Goal: Transaction & Acquisition: Obtain resource

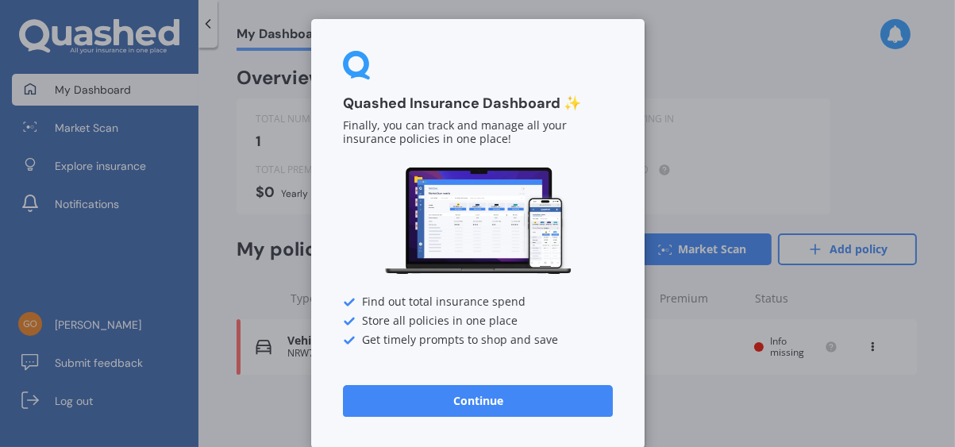
scroll to position [4, 0]
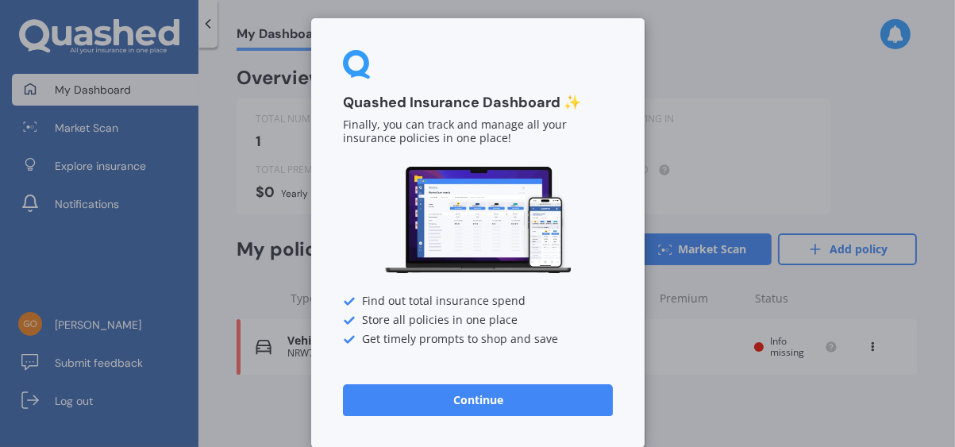
click at [515, 399] on button "Continue" at bounding box center [478, 400] width 270 height 32
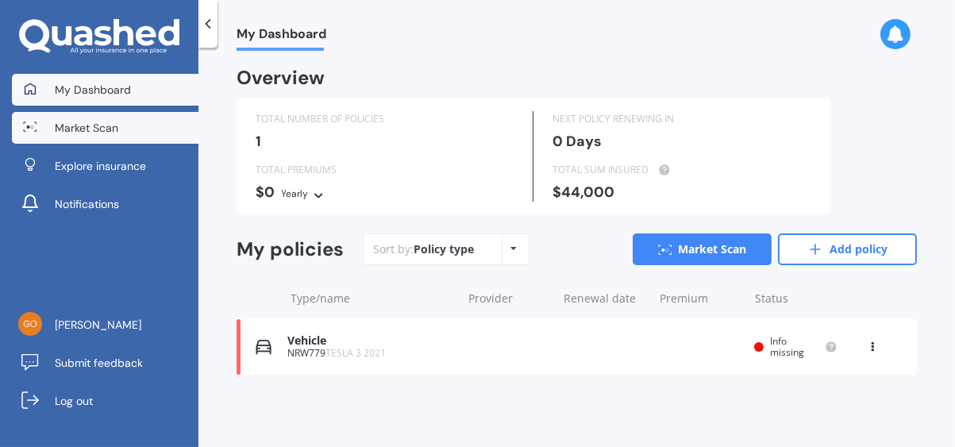
click at [91, 125] on span "Market Scan" at bounding box center [87, 128] width 64 height 16
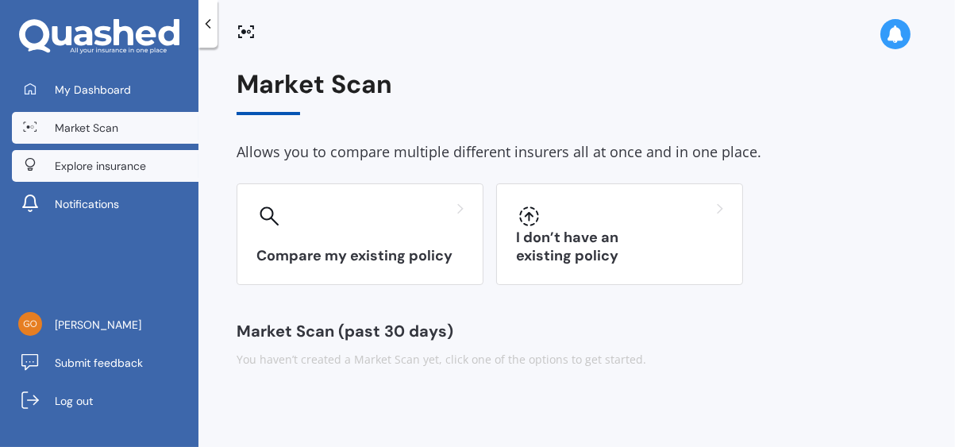
click at [99, 166] on span "Explore insurance" at bounding box center [100, 166] width 91 height 16
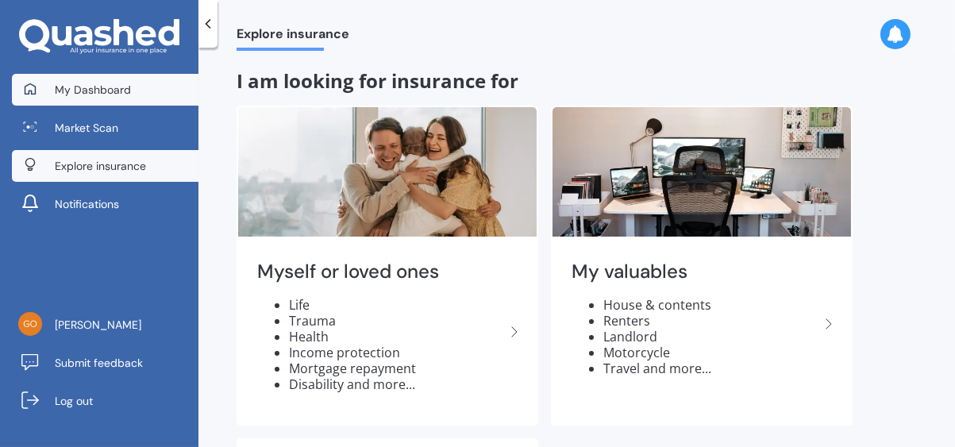
click at [120, 91] on span "My Dashboard" at bounding box center [93, 90] width 76 height 16
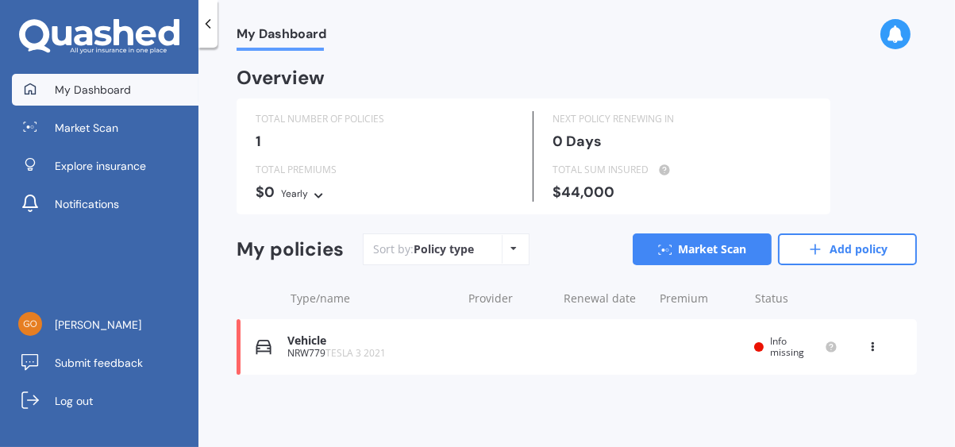
click at [874, 348] on icon at bounding box center [872, 344] width 11 height 10
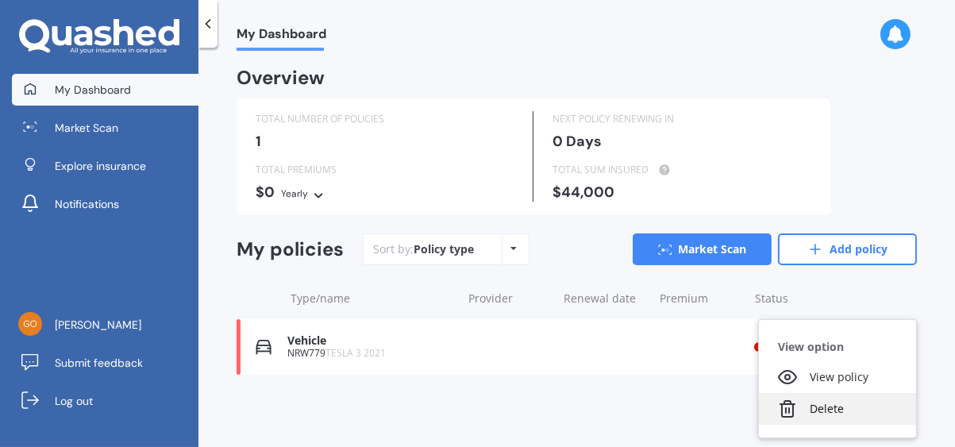
click at [786, 404] on polyline at bounding box center [788, 404] width 14 height 0
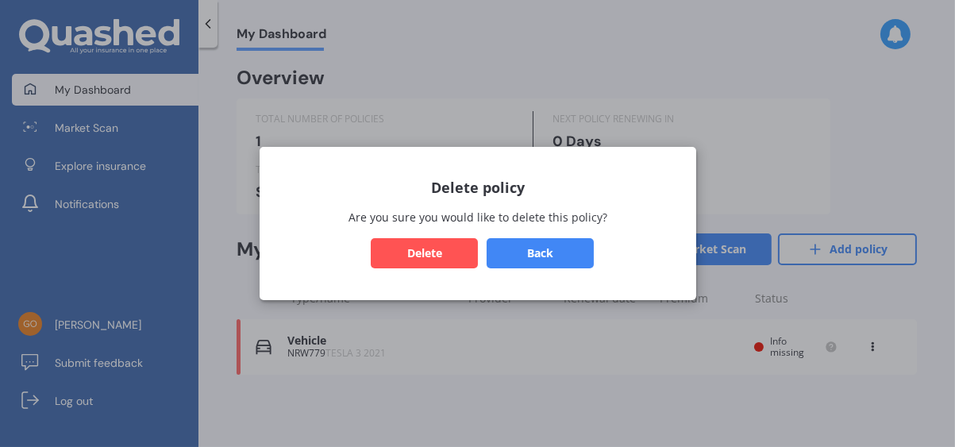
click at [437, 257] on button "Delete" at bounding box center [424, 253] width 107 height 30
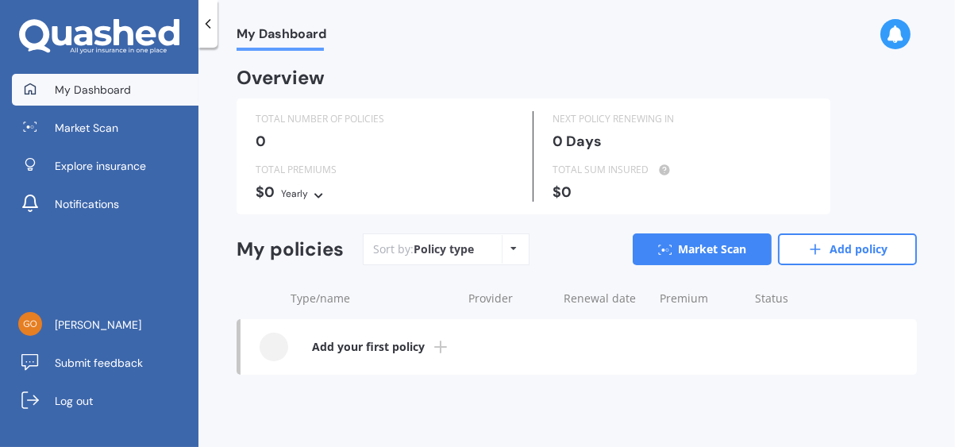
click at [511, 247] on icon at bounding box center [514, 249] width 6 height 10
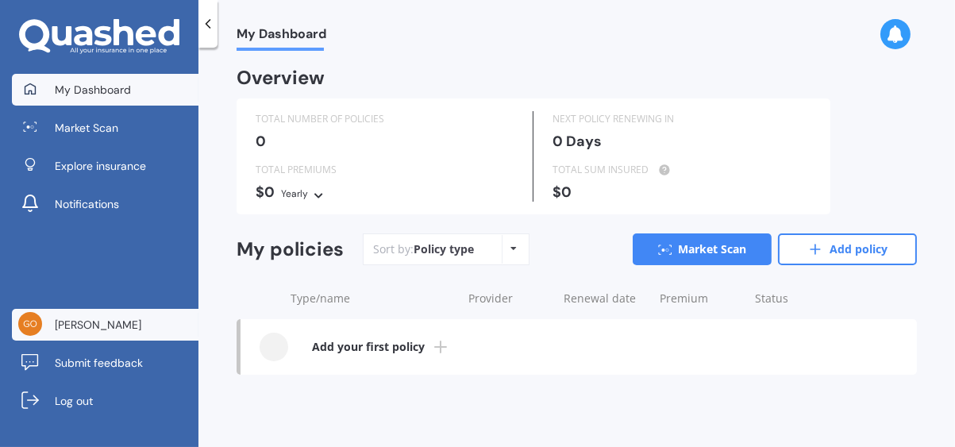
click at [112, 318] on span "[PERSON_NAME]" at bounding box center [98, 325] width 87 height 16
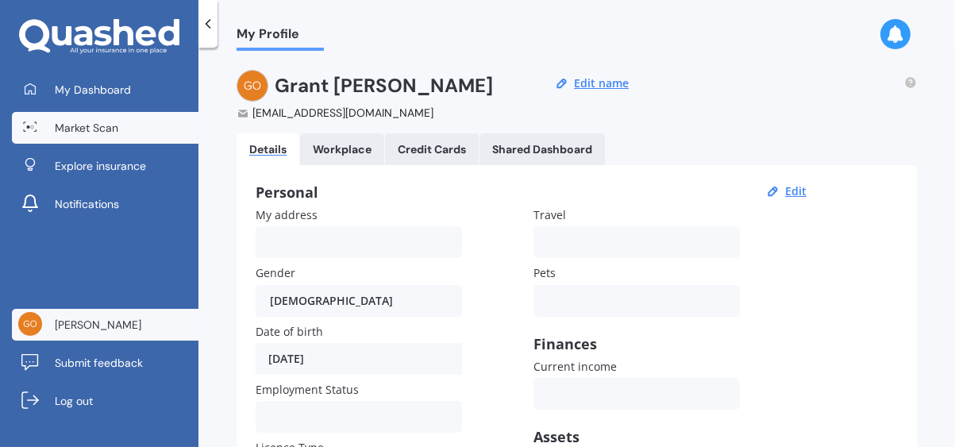
click at [95, 130] on span "Market Scan" at bounding box center [87, 128] width 64 height 16
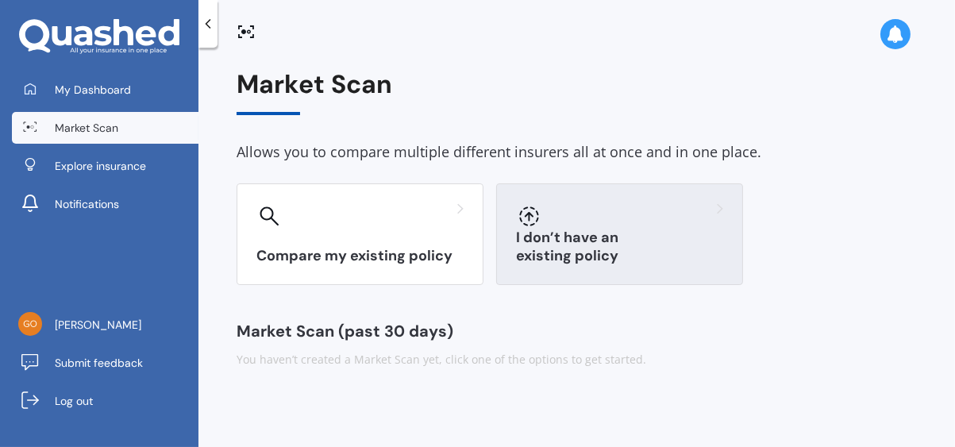
click at [594, 250] on h3 "I don’t have an existing policy" at bounding box center [619, 247] width 207 height 37
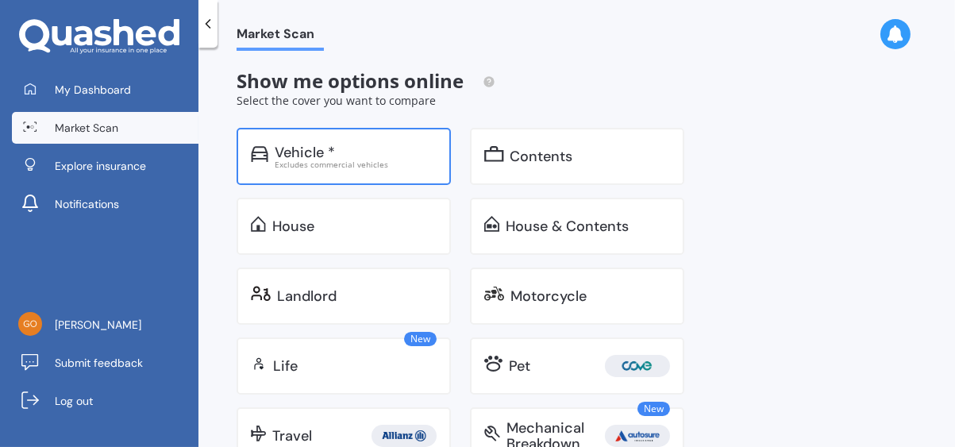
click at [339, 162] on div "Excludes commercial vehicles" at bounding box center [356, 164] width 162 height 8
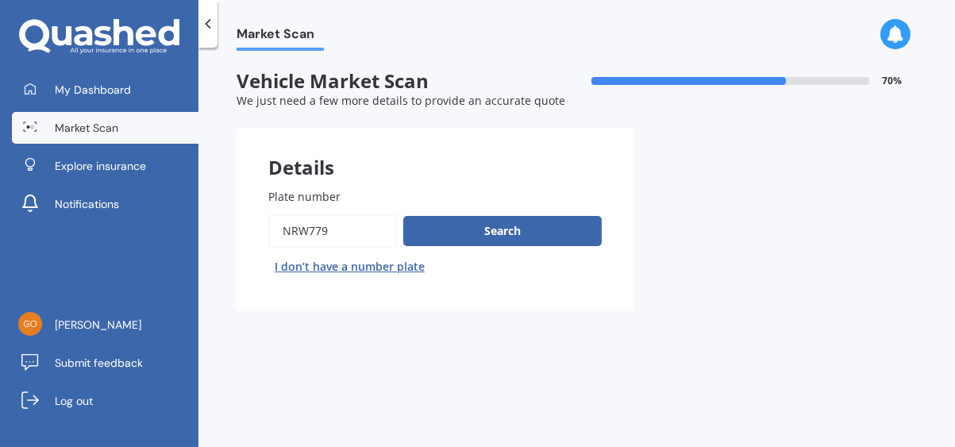
click at [358, 268] on button "I don’t have a number plate" at bounding box center [349, 266] width 163 height 25
select select "20"
select select "04"
select select "1966"
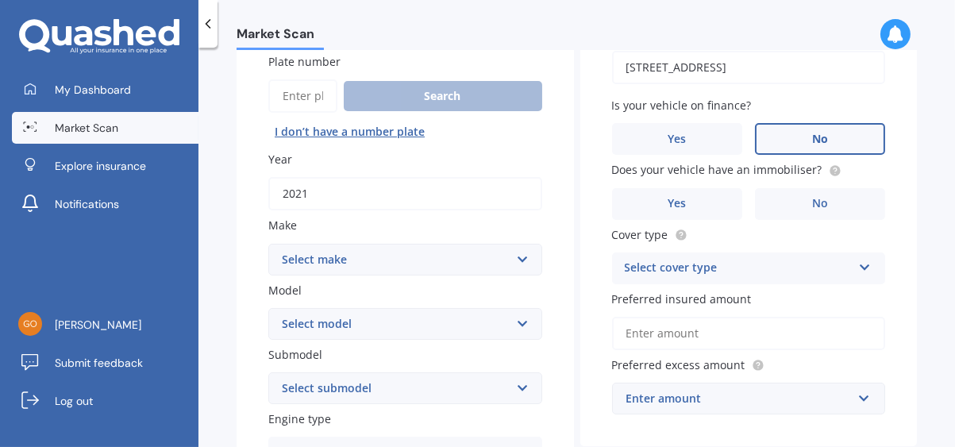
scroll to position [159, 0]
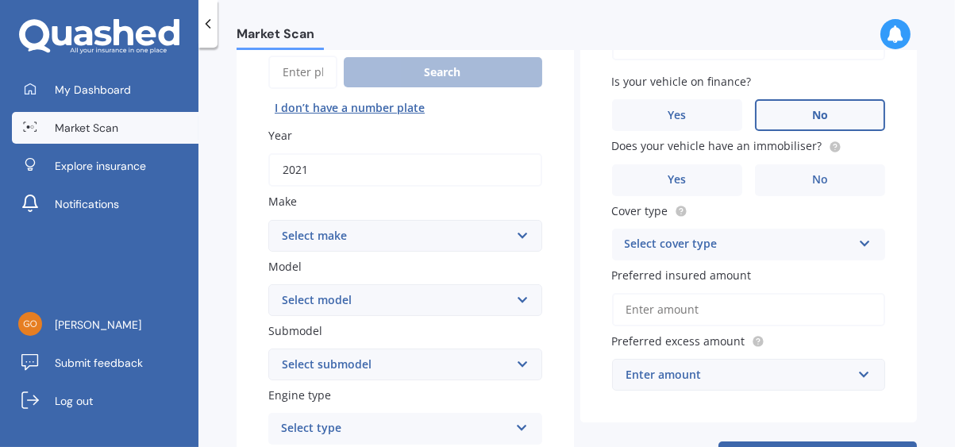
click at [307, 179] on input "2021" at bounding box center [405, 169] width 274 height 33
type input "2025"
click at [519, 233] on select "Select make AC ALFA ROMEO ASTON MARTIN AUDI AUSTIN BEDFORD Bentley BMW BYD CADI…" at bounding box center [405, 236] width 274 height 32
select select "HAVAL"
click at [268, 220] on select "Select make AC ALFA ROMEO ASTON MARTIN AUDI AUSTIN BEDFORD Bentley BMW BYD CADI…" at bounding box center [405, 236] width 274 height 32
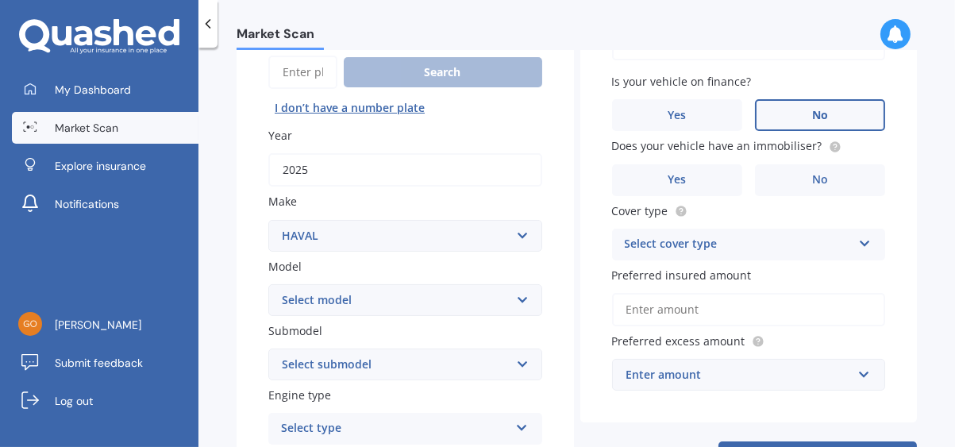
click at [518, 298] on select "Select model H2 H6 H9 Jolion" at bounding box center [405, 300] width 274 height 32
select select "H6"
click at [268, 284] on select "Select model H2 H6 H9 Jolion" at bounding box center [405, 300] width 274 height 32
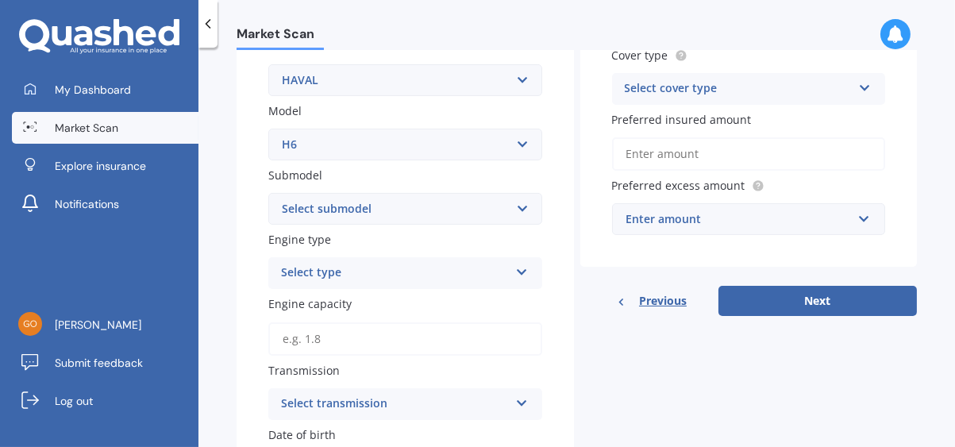
scroll to position [318, 0]
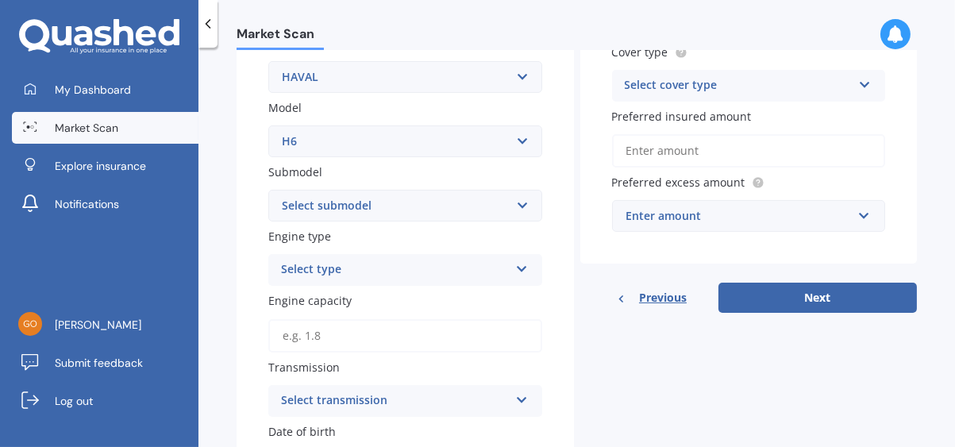
click at [521, 206] on select "Select submodel Lux Premium Ultra Ultra Hybrid 2WD" at bounding box center [405, 206] width 274 height 32
select select "ULTRA HYBRID 2WD"
click at [268, 190] on select "Select submodel Lux Premium Ultra Ultra Hybrid 2WD" at bounding box center [405, 206] width 274 height 32
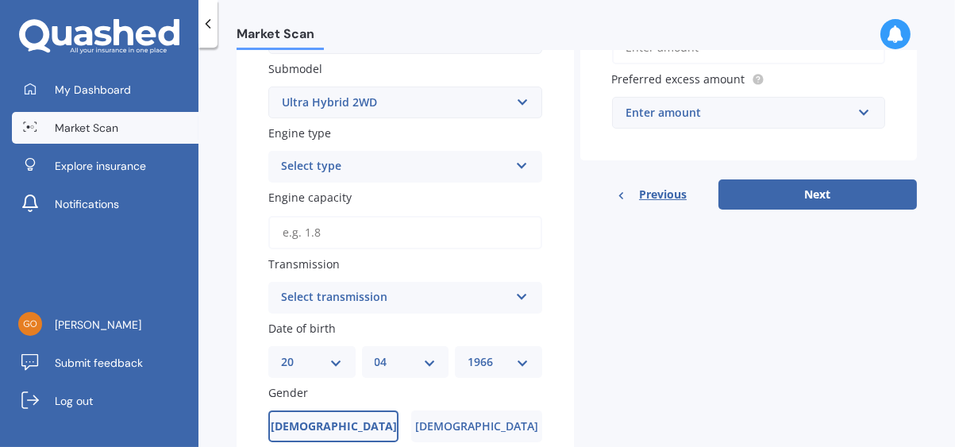
scroll to position [477, 0]
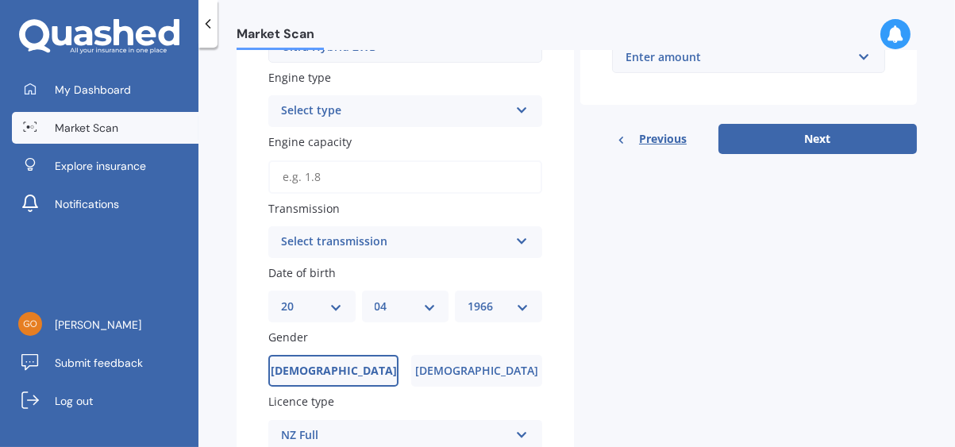
click at [459, 175] on input "Engine capacity" at bounding box center [405, 176] width 274 height 33
click at [318, 177] on input "Engine capacity" at bounding box center [405, 176] width 274 height 33
click at [317, 177] on input "Engine capacity" at bounding box center [405, 176] width 274 height 33
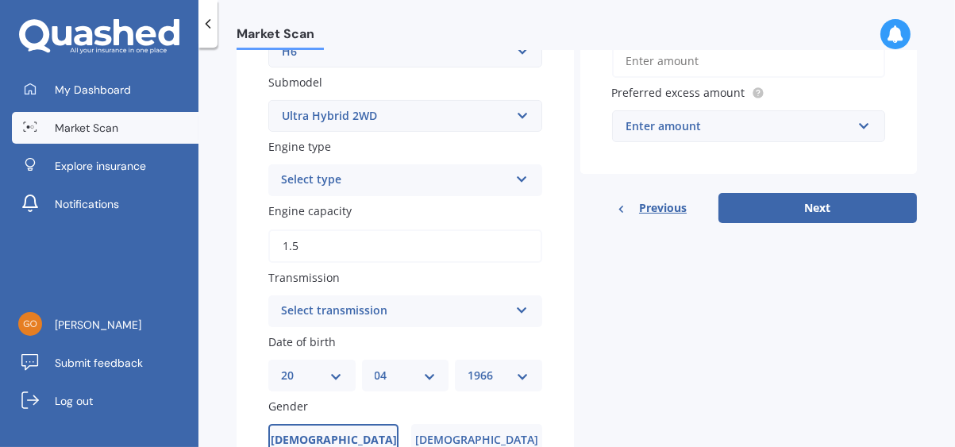
scroll to position [318, 0]
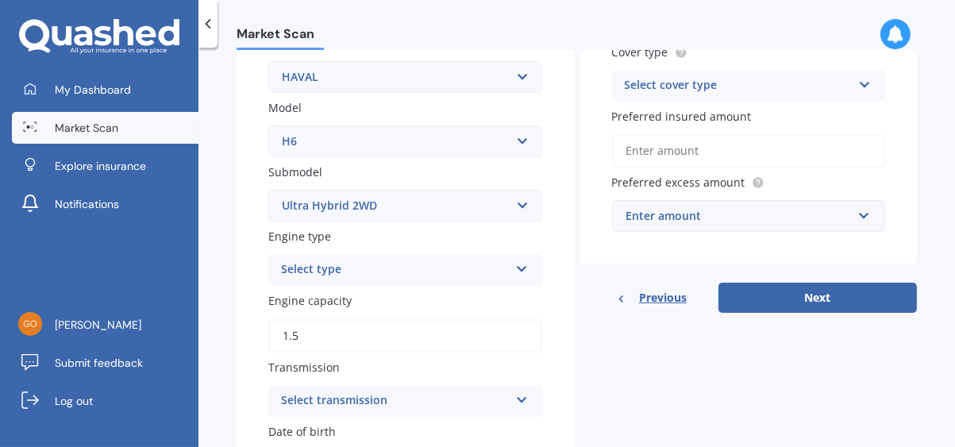
type input "1.5"
click at [520, 265] on icon at bounding box center [522, 265] width 14 height 11
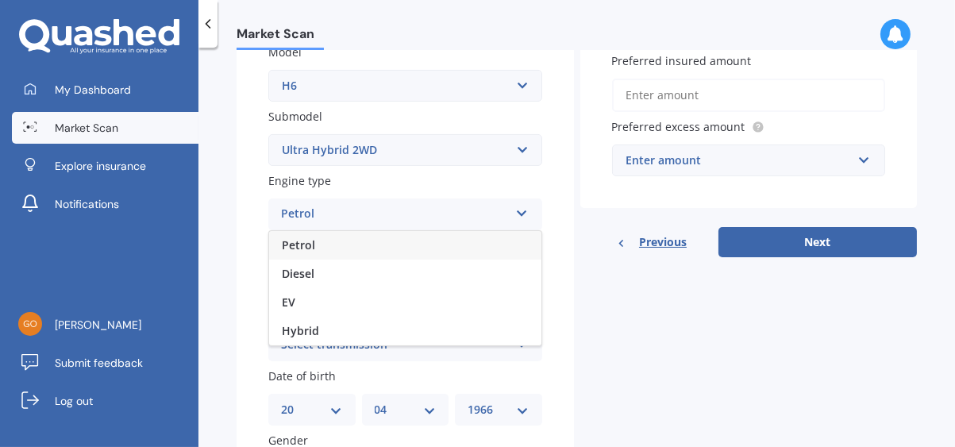
scroll to position [397, 0]
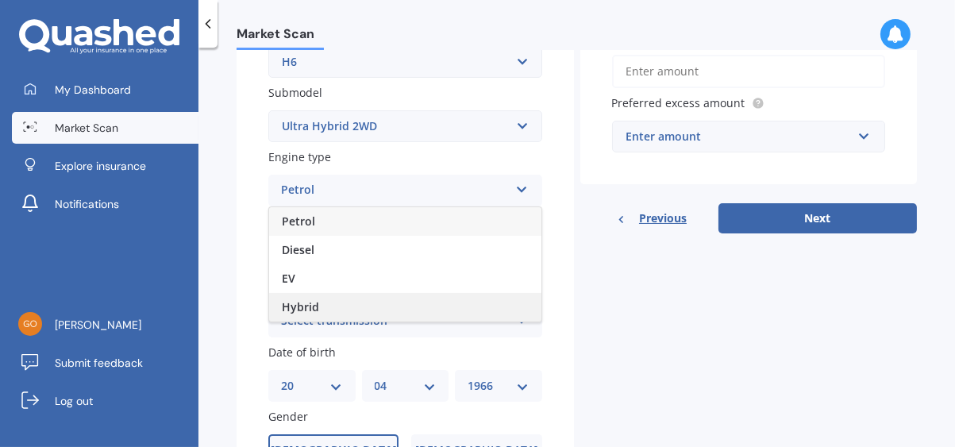
click at [316, 307] on span "Hybrid" at bounding box center [300, 306] width 37 height 15
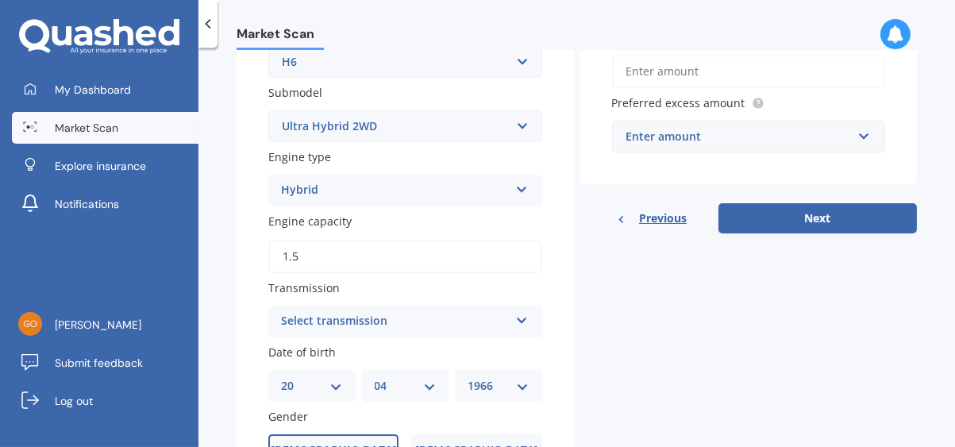
click at [520, 315] on icon at bounding box center [522, 317] width 14 height 11
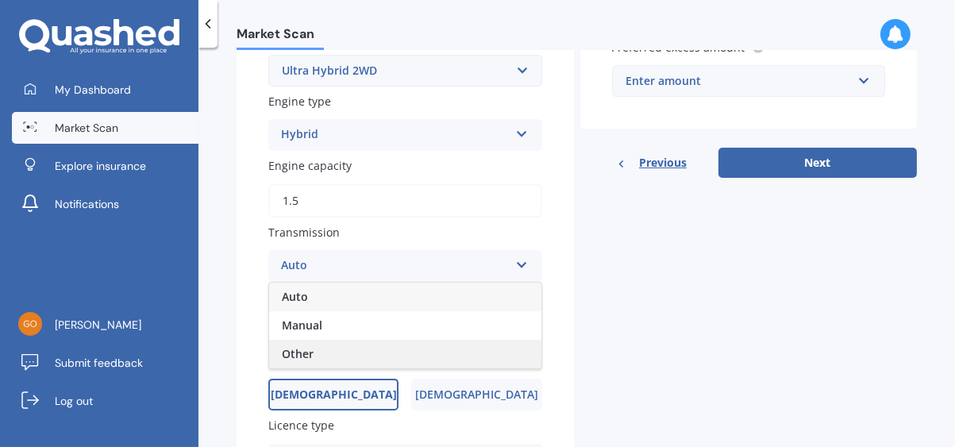
scroll to position [477, 0]
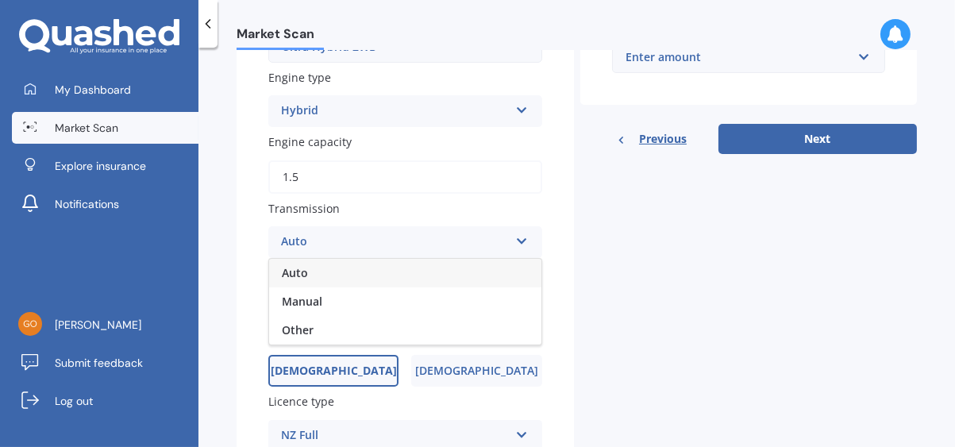
click at [315, 272] on div "Auto" at bounding box center [405, 273] width 272 height 29
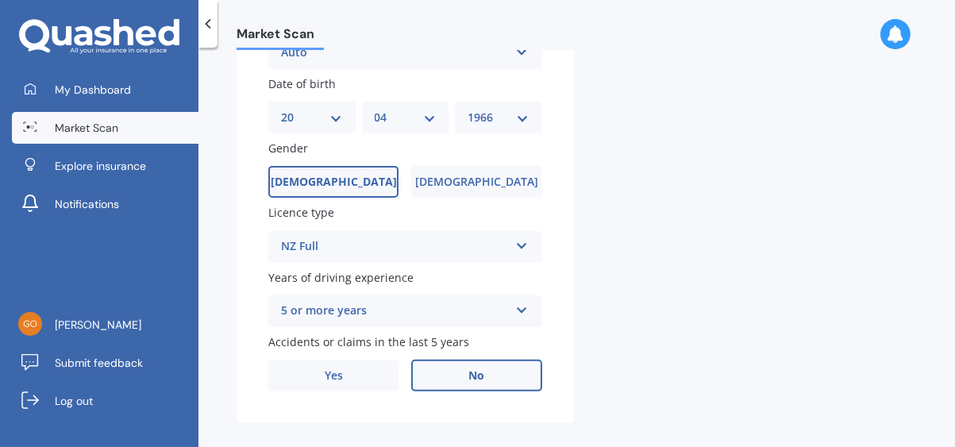
scroll to position [682, 0]
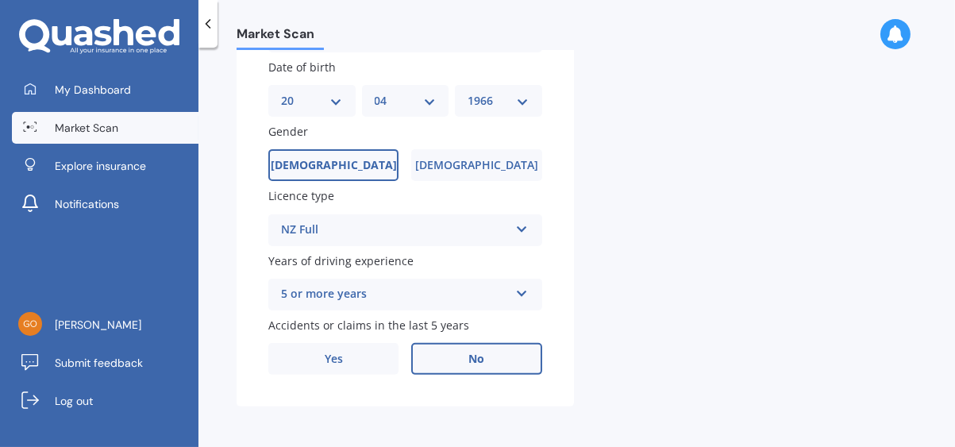
drag, startPoint x: 495, startPoint y: 357, endPoint x: 507, endPoint y: 349, distance: 13.9
click at [496, 357] on label "No" at bounding box center [476, 359] width 130 height 32
click at [0, 0] on input "No" at bounding box center [0, 0] width 0 height 0
click at [453, 356] on label "No" at bounding box center [476, 359] width 130 height 32
click at [0, 0] on input "No" at bounding box center [0, 0] width 0 height 0
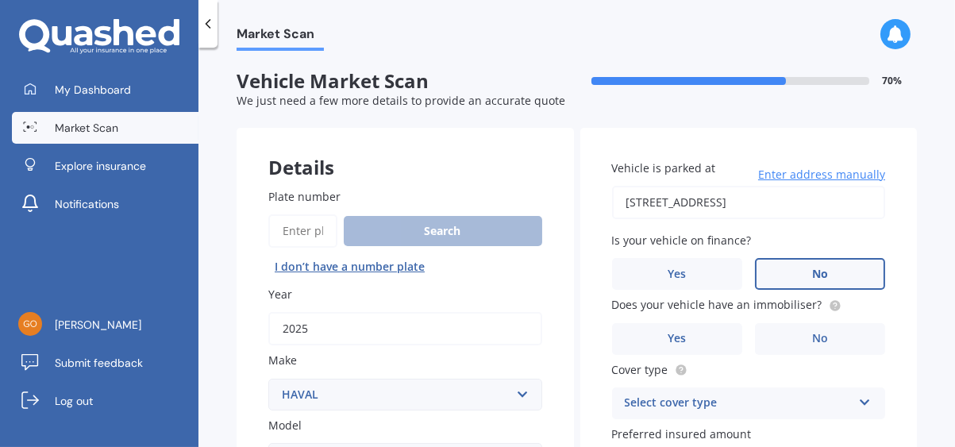
scroll to position [79, 0]
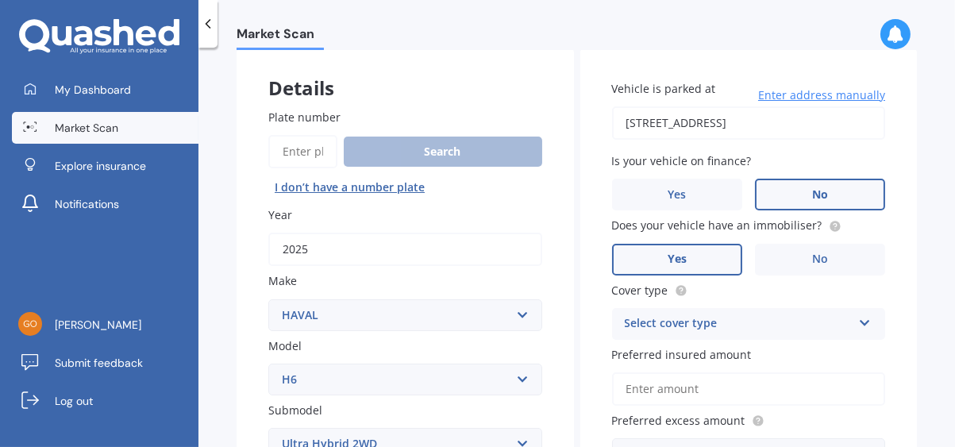
click at [689, 254] on label "Yes" at bounding box center [677, 260] width 130 height 32
click at [0, 0] on input "Yes" at bounding box center [0, 0] width 0 height 0
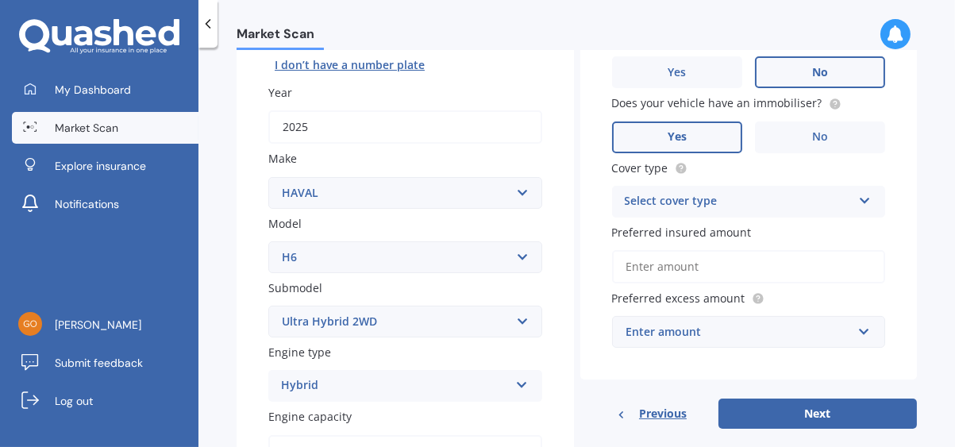
scroll to position [238, 0]
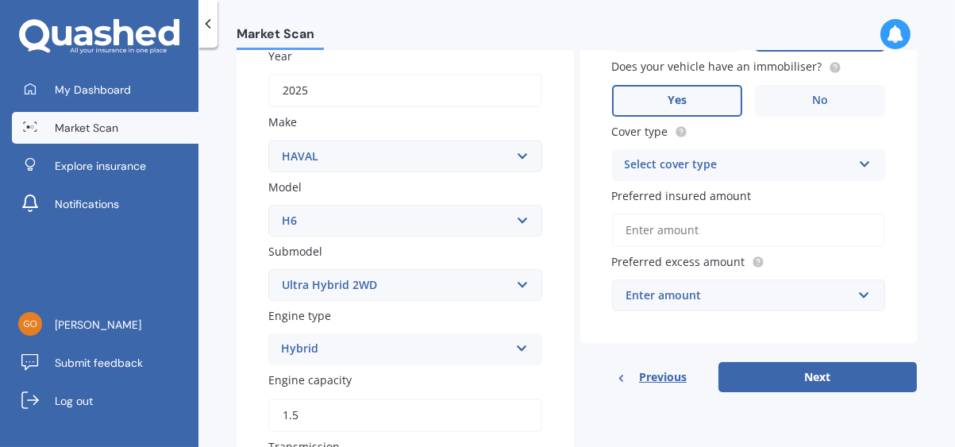
click at [859, 160] on icon at bounding box center [866, 161] width 14 height 11
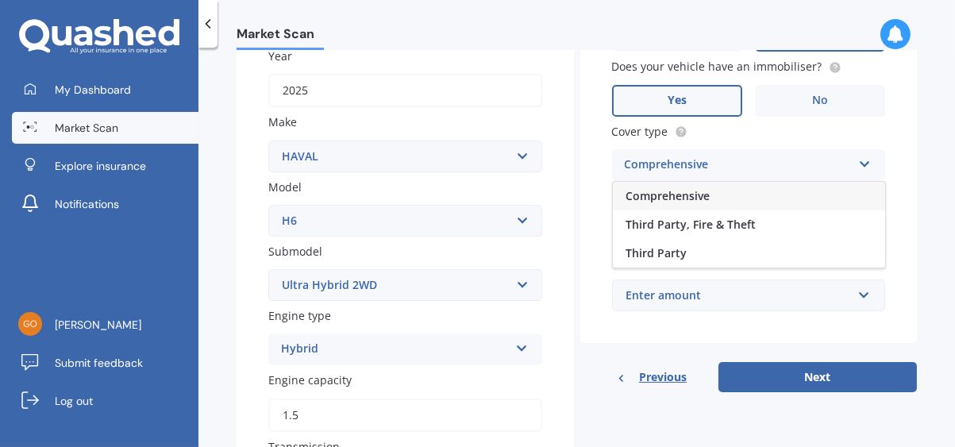
click at [725, 200] on div "Comprehensive" at bounding box center [749, 196] width 272 height 29
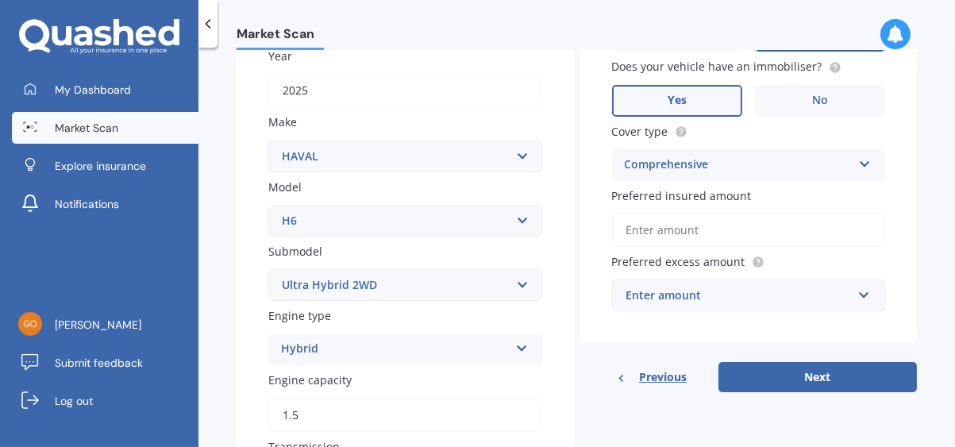
click at [666, 233] on input "Preferred insured amount" at bounding box center [749, 230] width 274 height 33
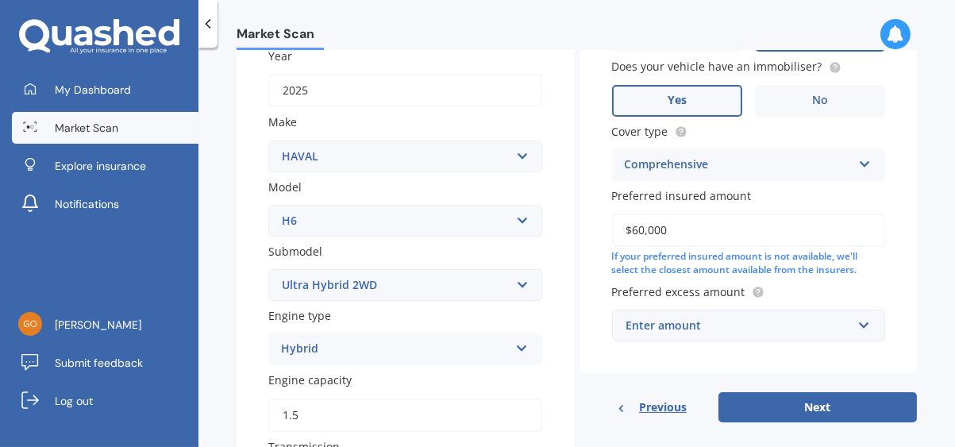
type input "$60,000"
click at [856, 321] on input "text" at bounding box center [744, 326] width 260 height 30
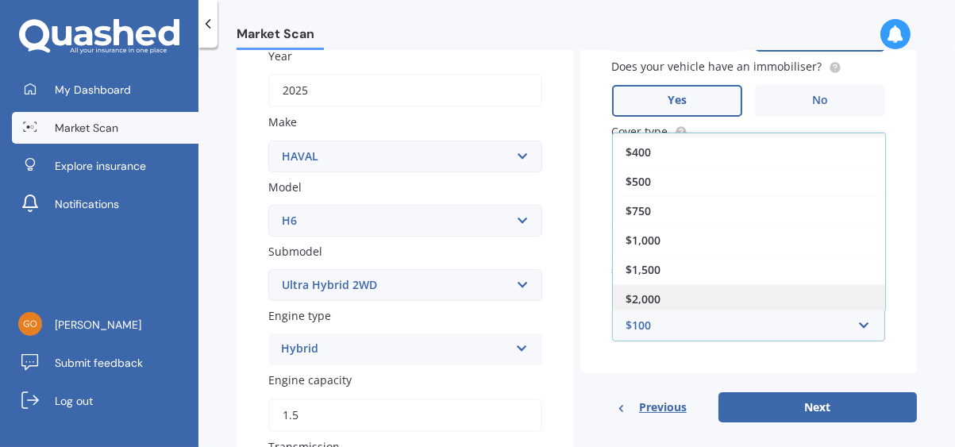
click at [690, 290] on div "$2,000" at bounding box center [749, 298] width 272 height 29
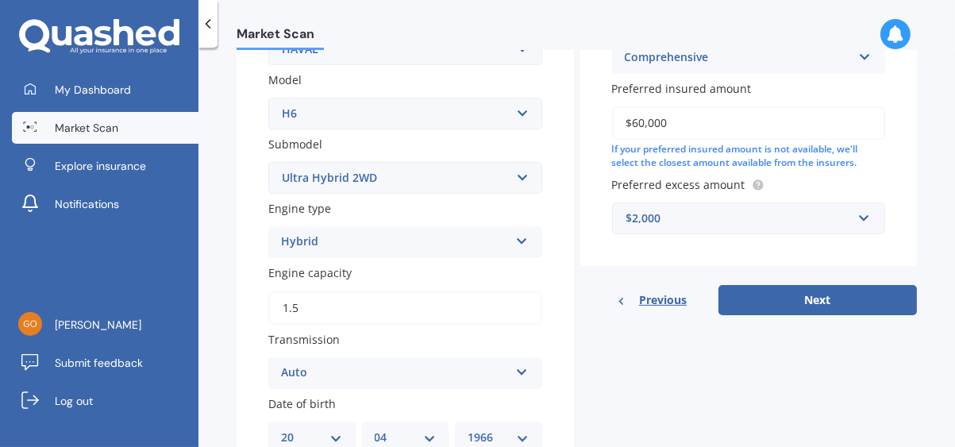
scroll to position [397, 0]
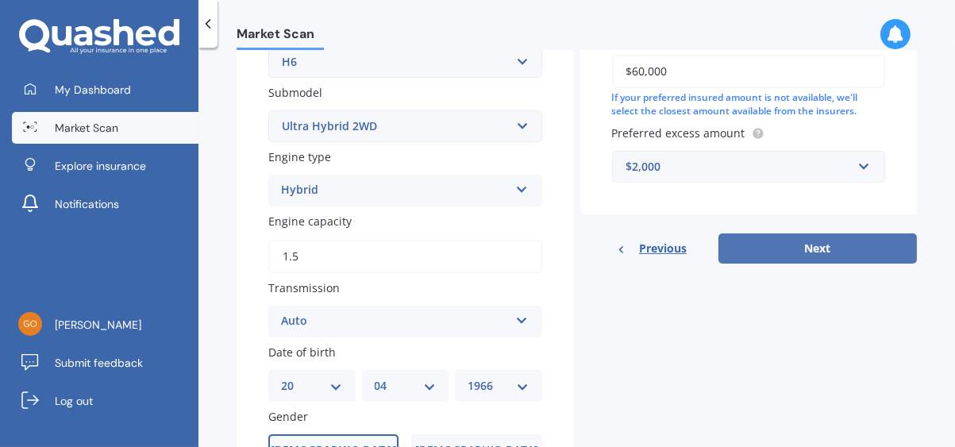
click at [754, 255] on button "Next" at bounding box center [818, 248] width 199 height 30
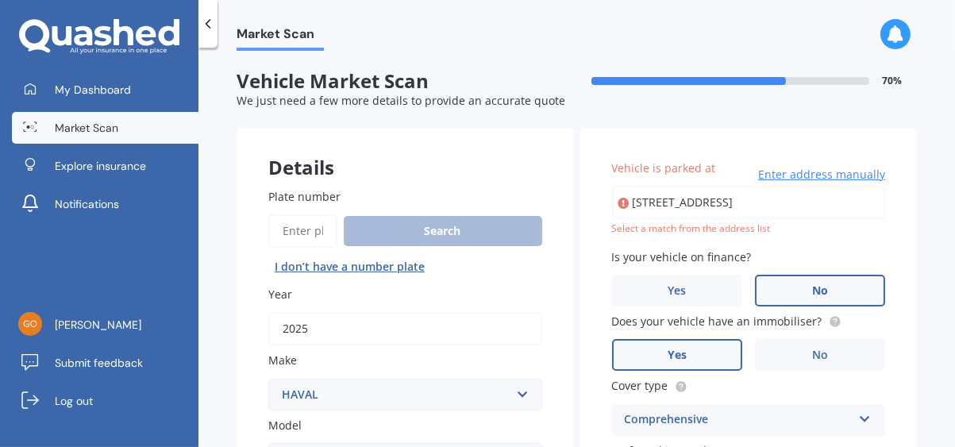
scroll to position [0, 0]
click at [801, 172] on span "Enter address manually" at bounding box center [821, 175] width 127 height 16
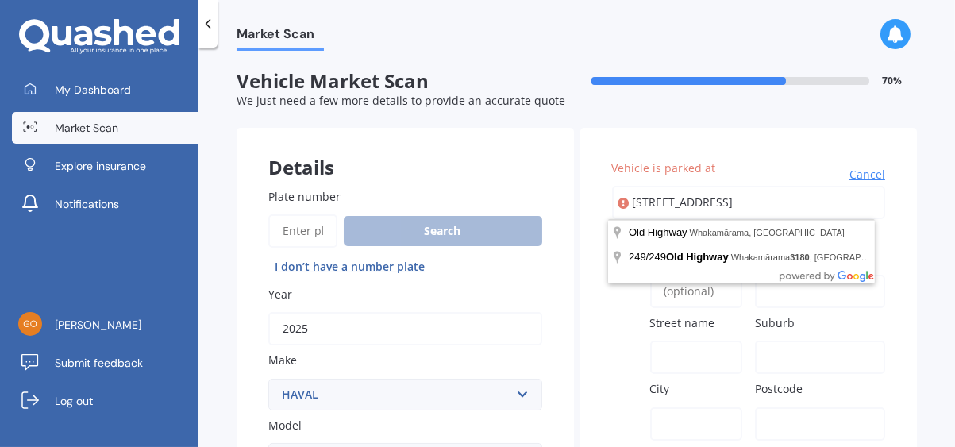
drag, startPoint x: 650, startPoint y: 202, endPoint x: 605, endPoint y: 202, distance: 44.5
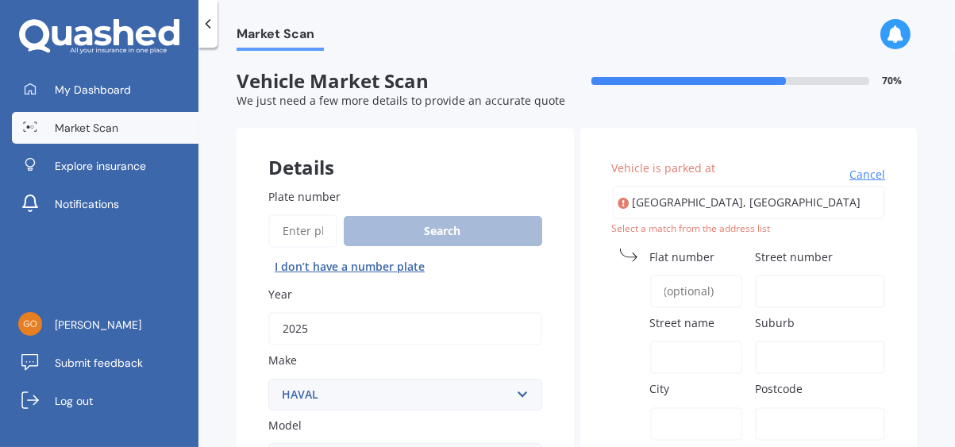
type input "[GEOGRAPHIC_DATA]"
type input "Old Highway"
type input "Whakamārama"
type input "Bay of Plenty Region"
type input "3180"
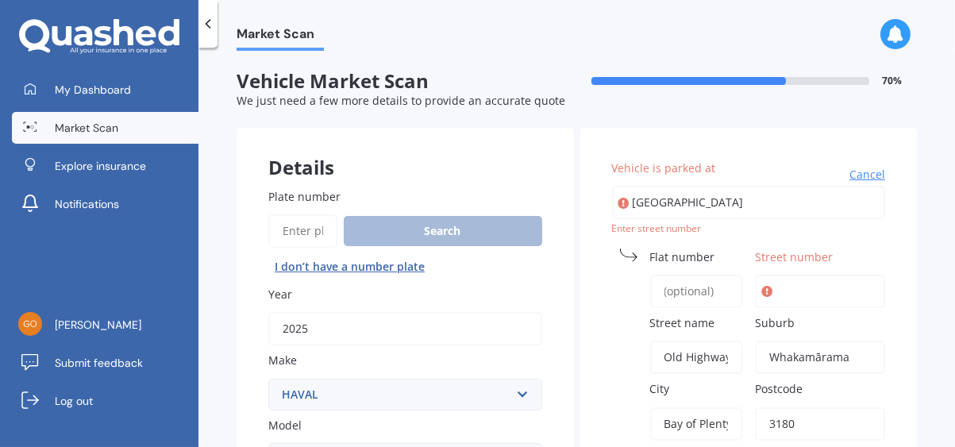
scroll to position [79, 0]
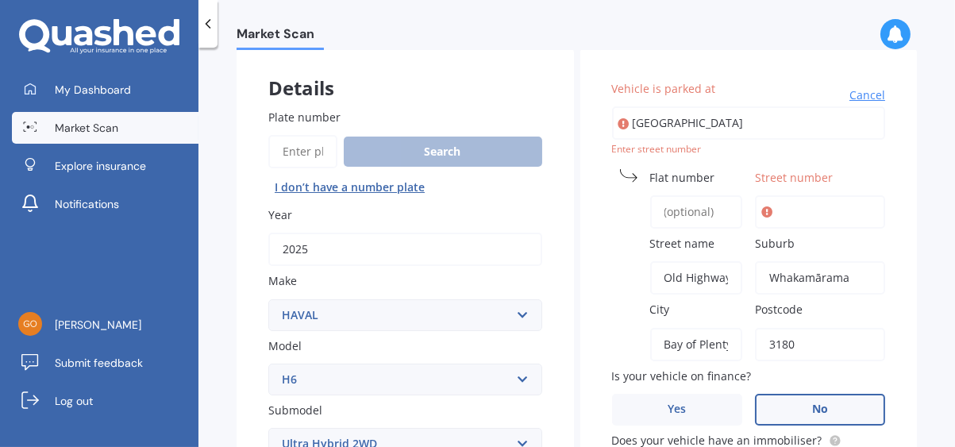
click at [775, 207] on input "Street number" at bounding box center [820, 211] width 130 height 33
type input "249"
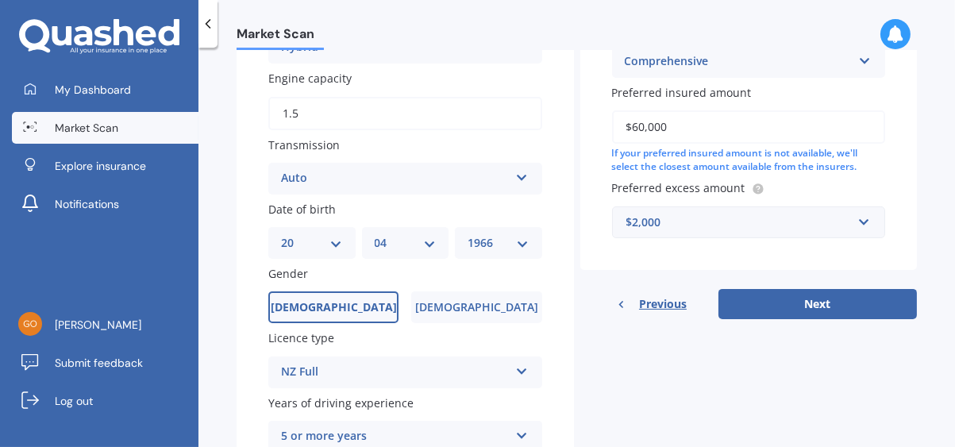
scroll to position [556, 0]
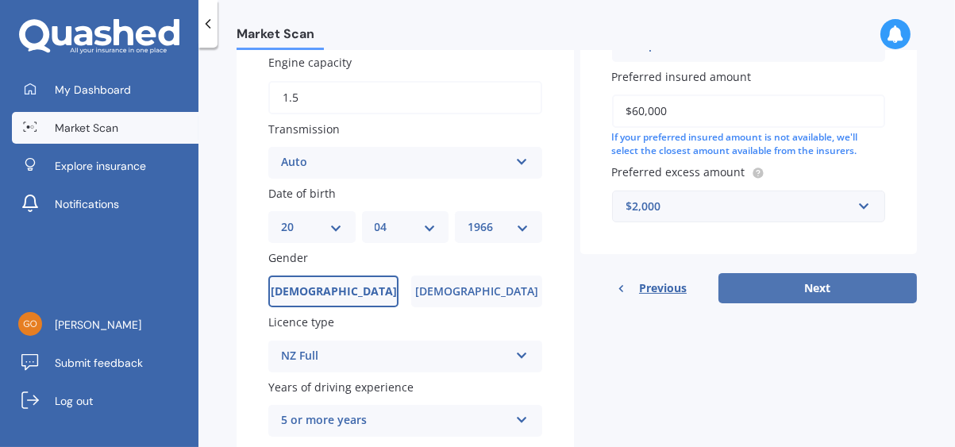
click at [761, 295] on button "Next" at bounding box center [818, 288] width 199 height 30
select select "20"
select select "04"
select select "1966"
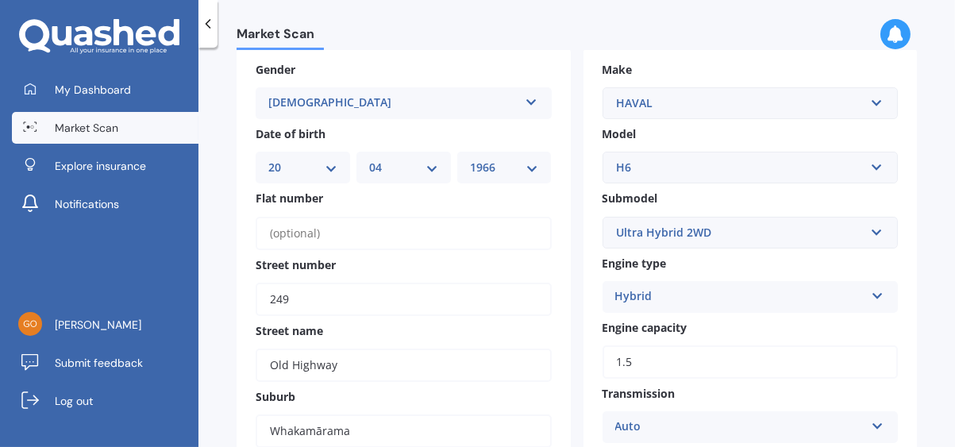
scroll to position [159, 0]
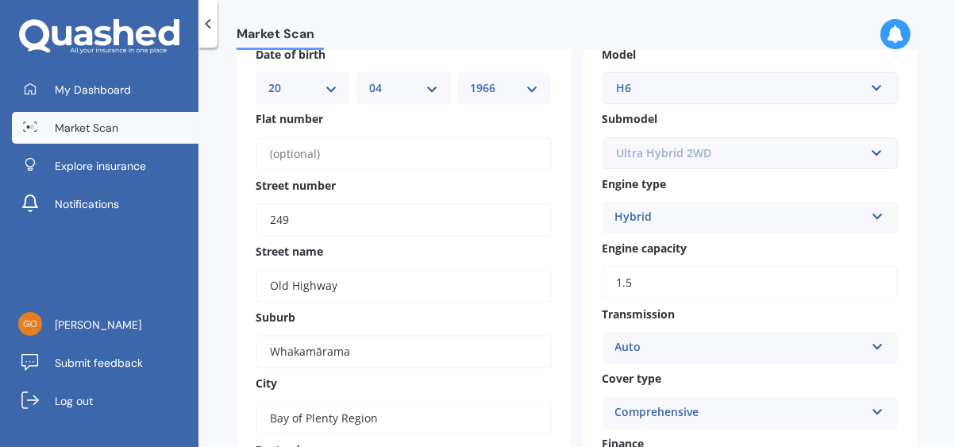
click at [866, 154] on input "text" at bounding box center [745, 153] width 282 height 30
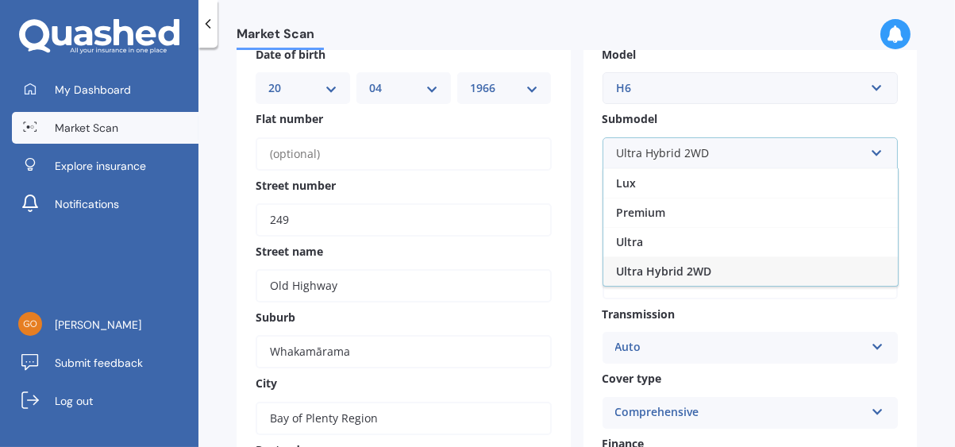
click at [660, 265] on span "Ultra Hybrid 2WD" at bounding box center [663, 271] width 95 height 15
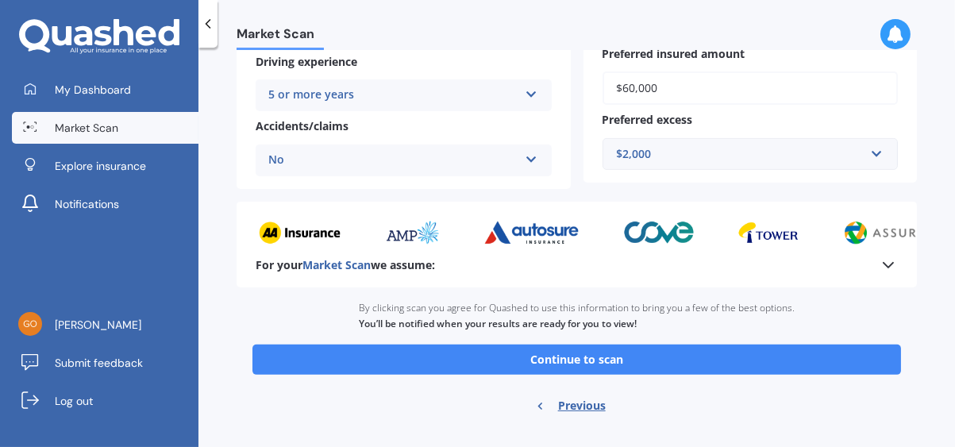
scroll to position [700, 0]
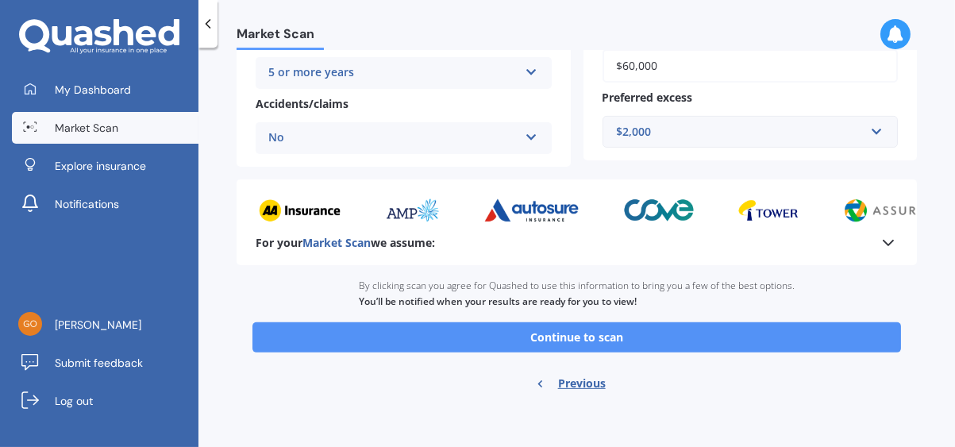
click at [580, 339] on button "Continue to scan" at bounding box center [577, 337] width 649 height 30
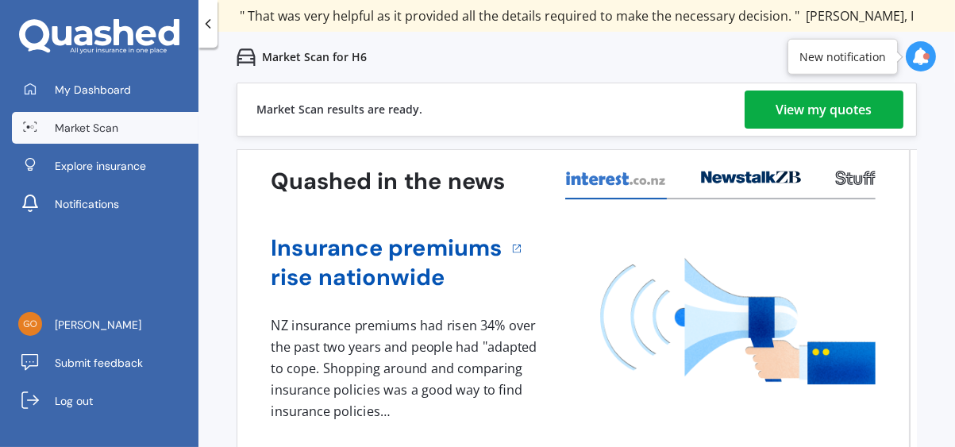
click at [801, 107] on div "View my quotes" at bounding box center [825, 110] width 96 height 38
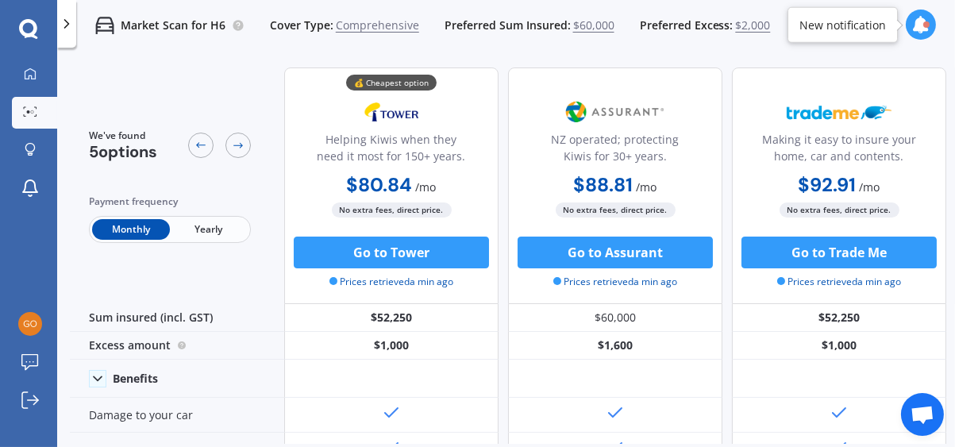
click at [207, 232] on span "Yearly" at bounding box center [209, 229] width 78 height 21
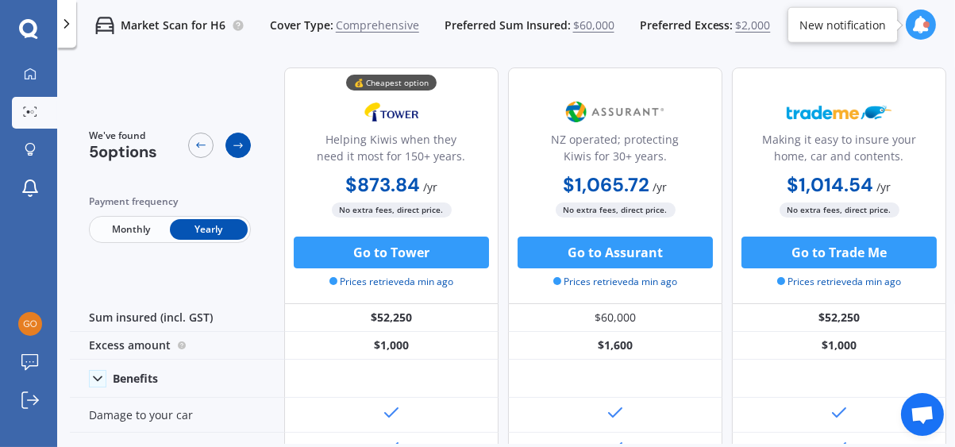
click at [246, 147] on div at bounding box center [238, 145] width 25 height 25
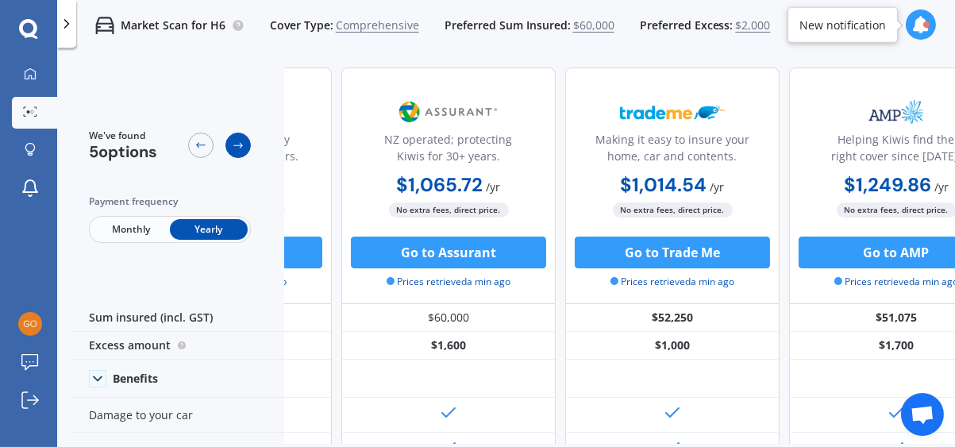
scroll to position [0, 214]
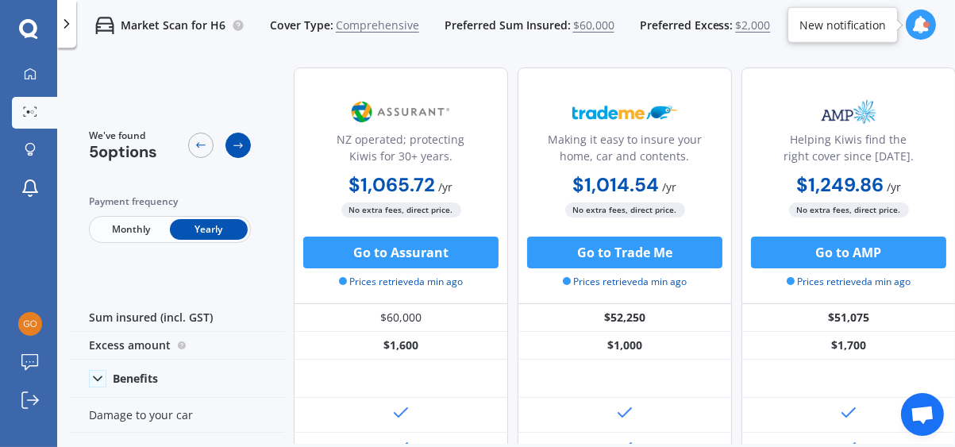
click at [246, 147] on div at bounding box center [238, 145] width 25 height 25
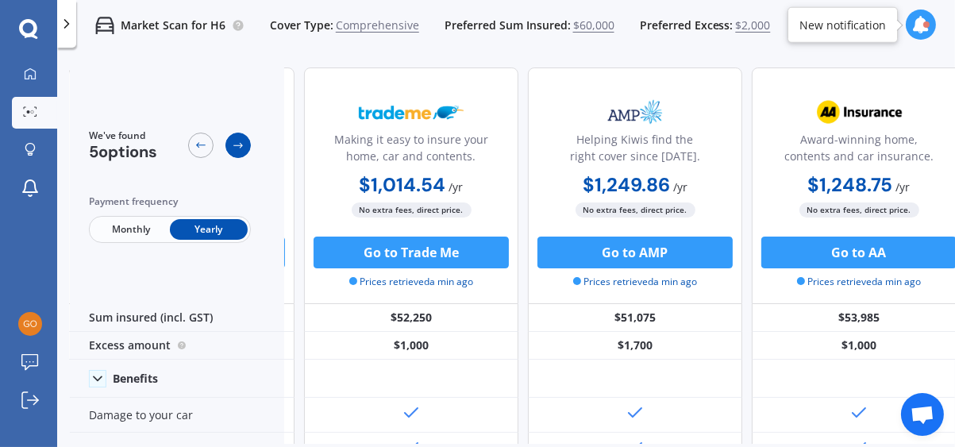
scroll to position [0, 429]
click at [207, 147] on div at bounding box center [200, 145] width 25 height 25
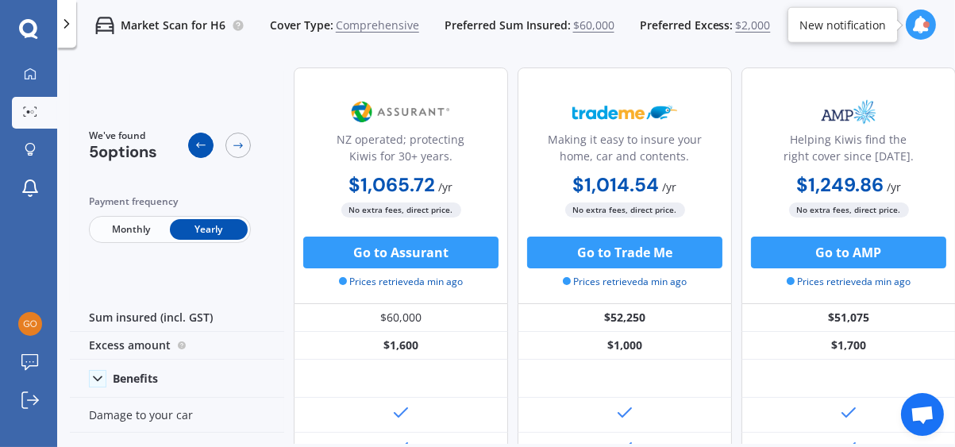
click at [207, 146] on div at bounding box center [200, 145] width 25 height 25
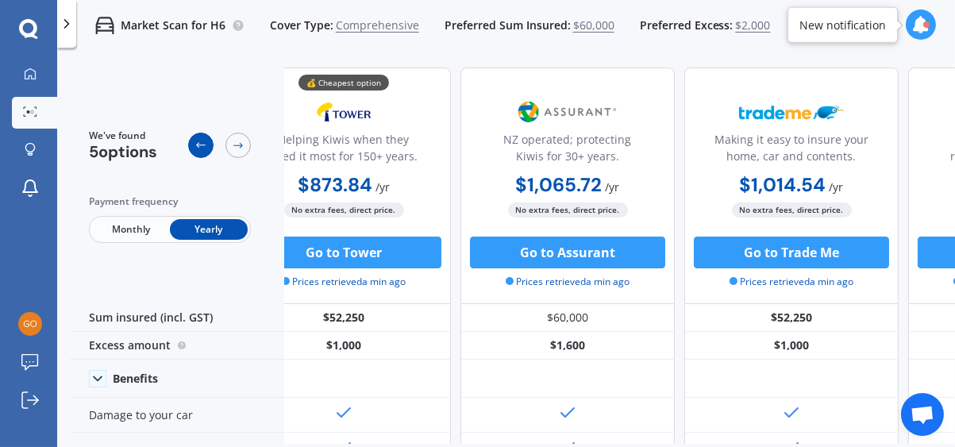
scroll to position [0, 0]
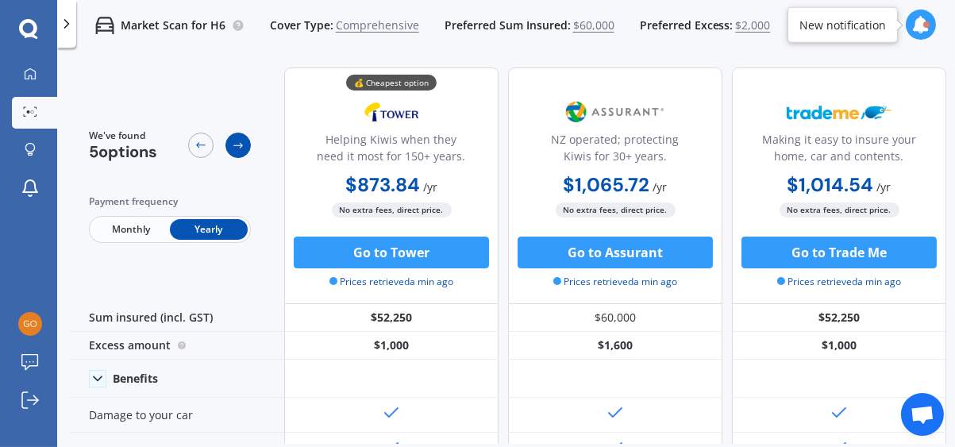
click at [233, 146] on icon at bounding box center [238, 145] width 13 height 13
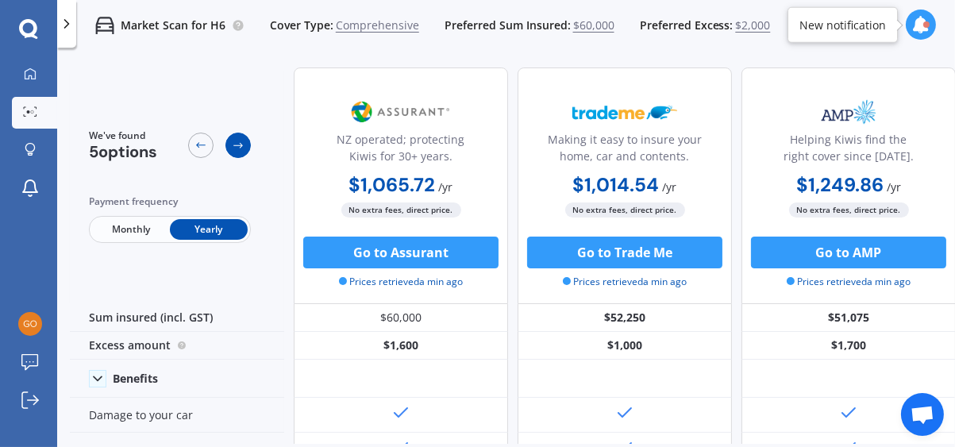
click at [233, 146] on icon at bounding box center [238, 145] width 13 height 13
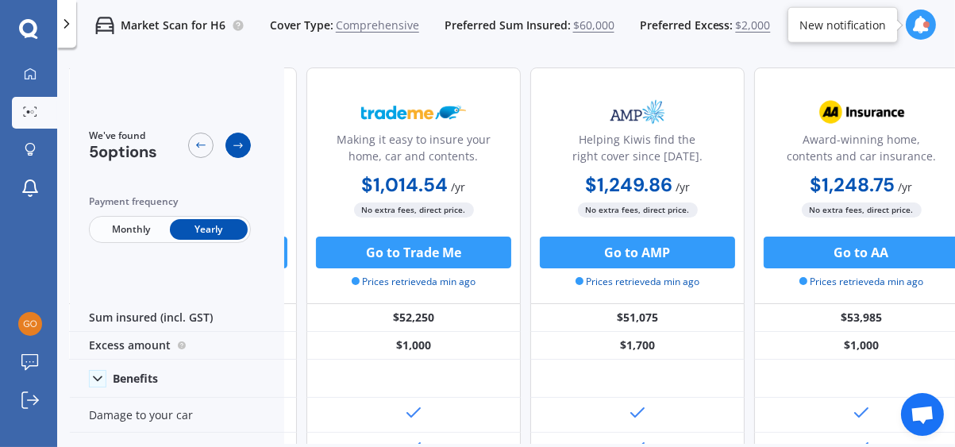
scroll to position [0, 429]
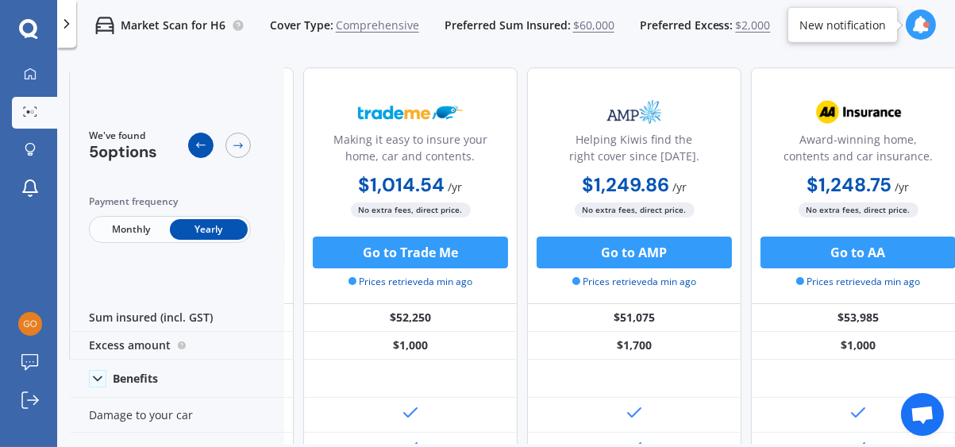
click at [206, 149] on icon at bounding box center [201, 145] width 13 height 13
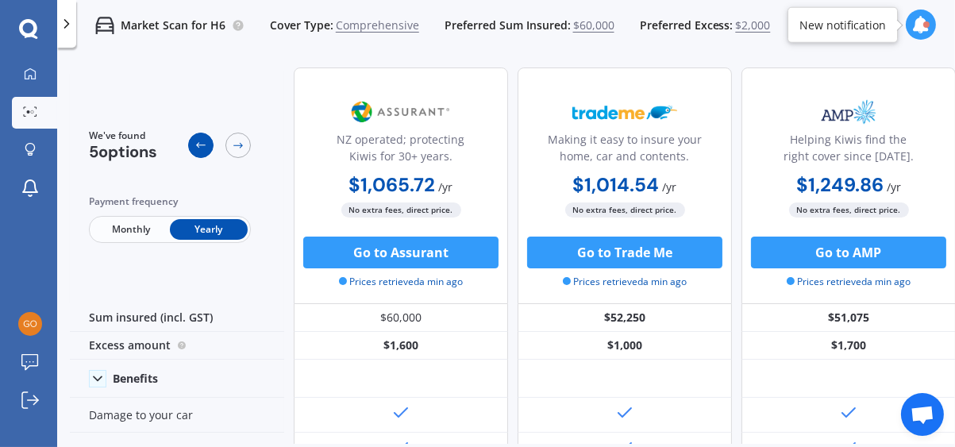
click at [207, 149] on div at bounding box center [200, 145] width 25 height 25
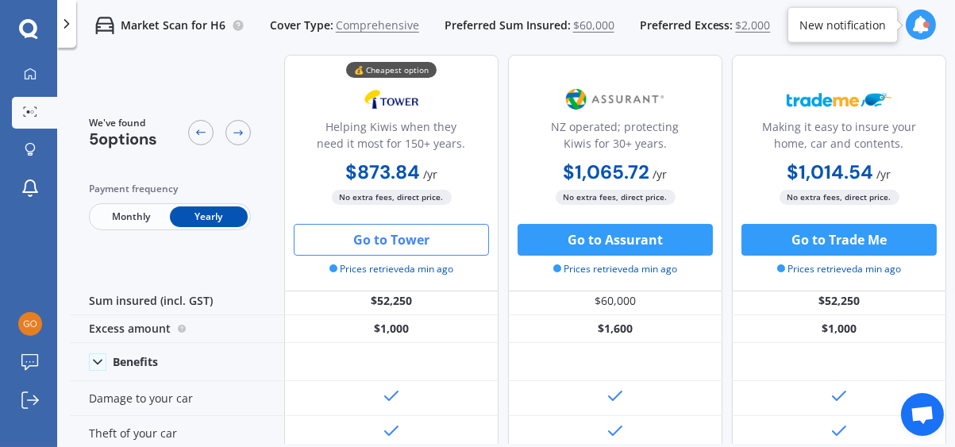
scroll to position [0, 0]
